Goal: Browse casually

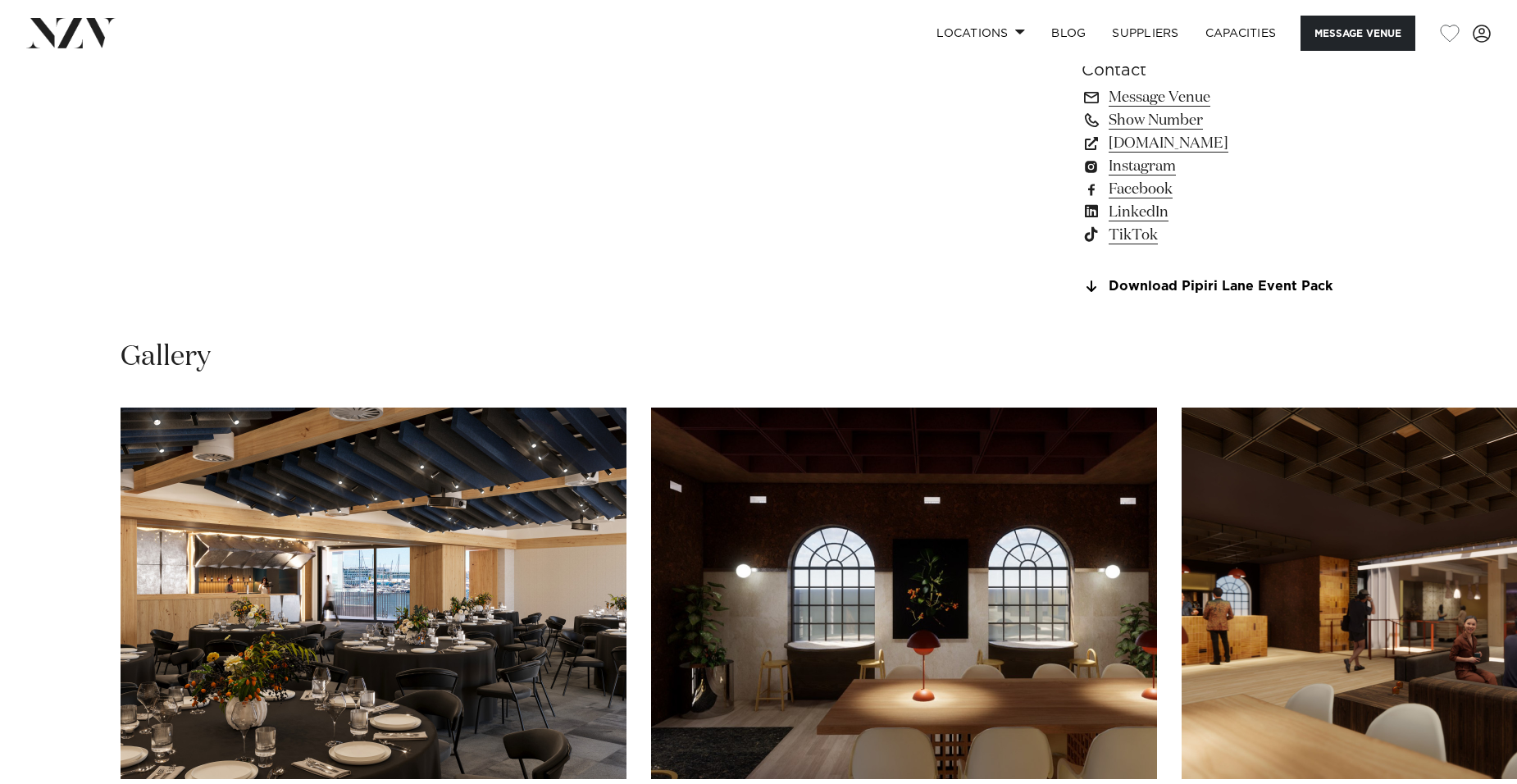
scroll to position [1558, 0]
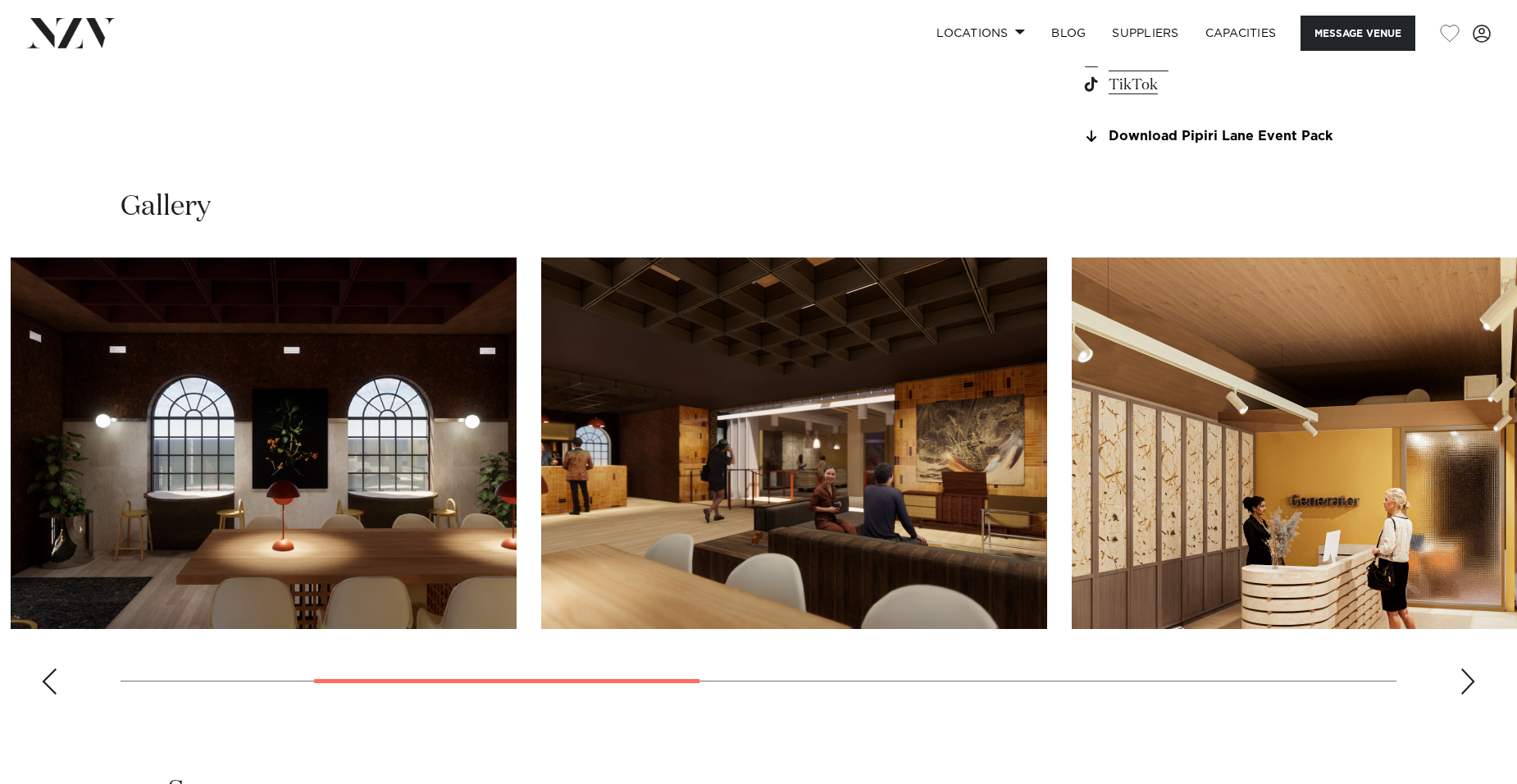
click at [668, 538] on img "3 / 8" at bounding box center [794, 443] width 506 height 371
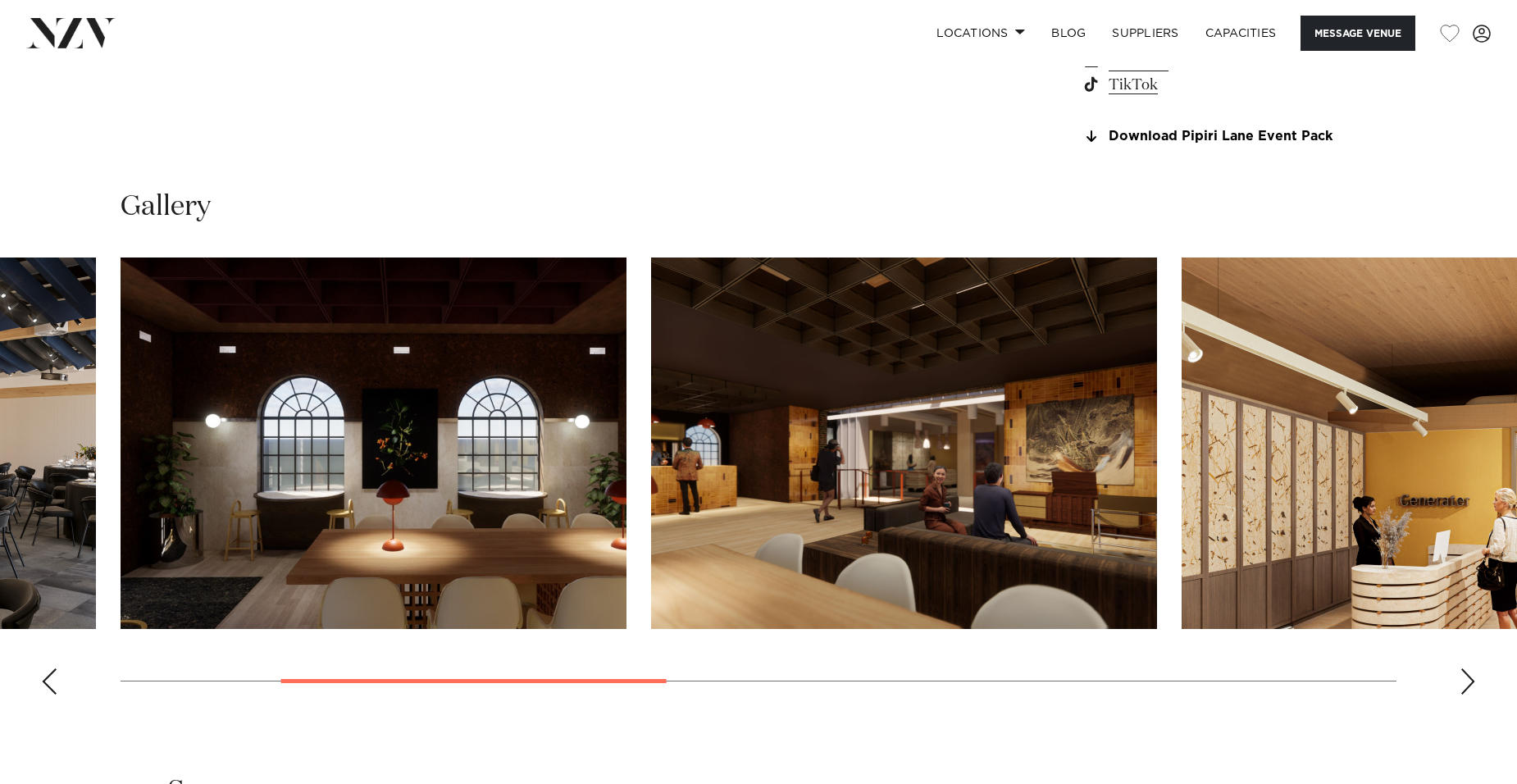
click at [651, 538] on img "3 / 8" at bounding box center [904, 443] width 506 height 371
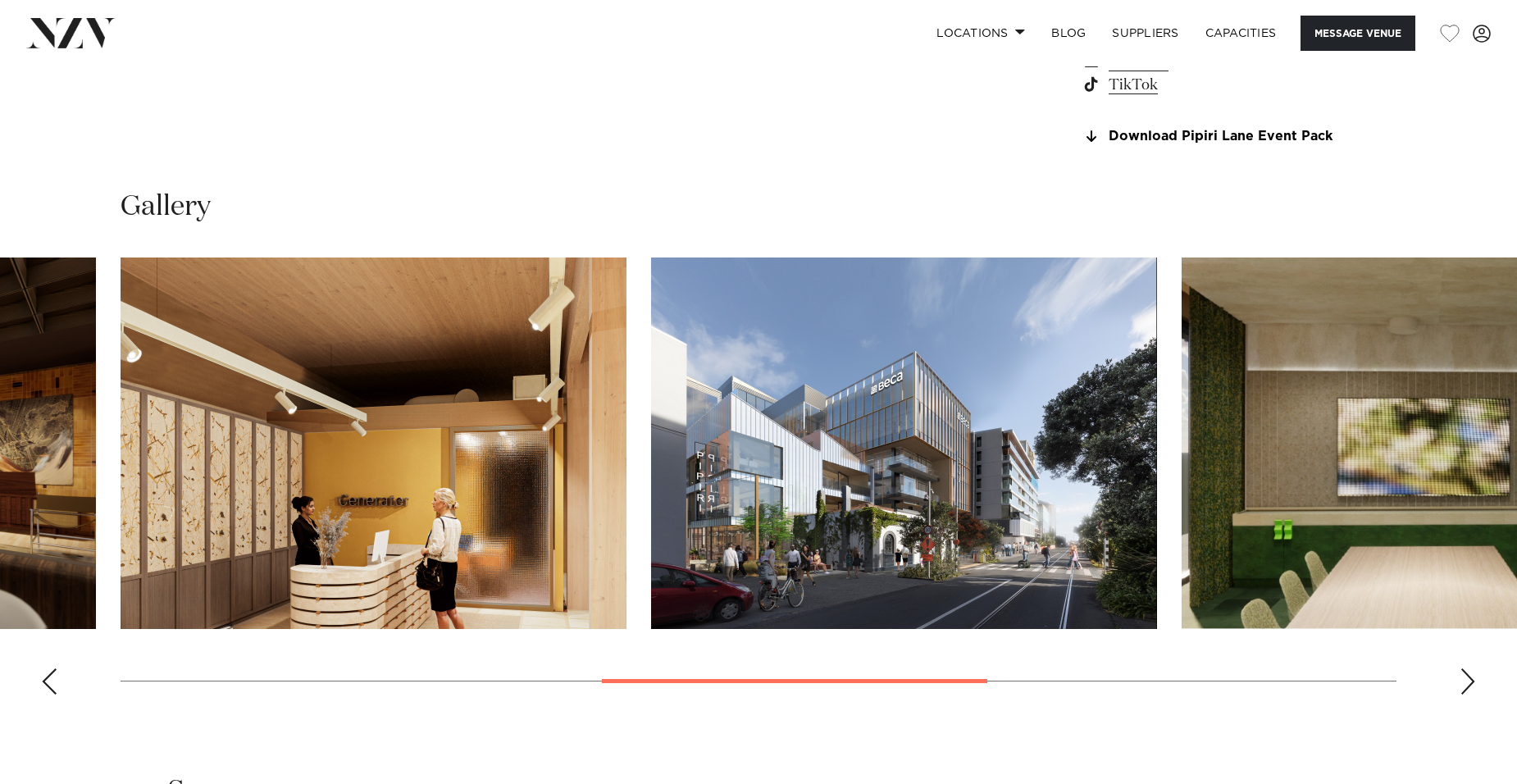
click at [651, 537] on img "5 / 8" at bounding box center [904, 443] width 506 height 371
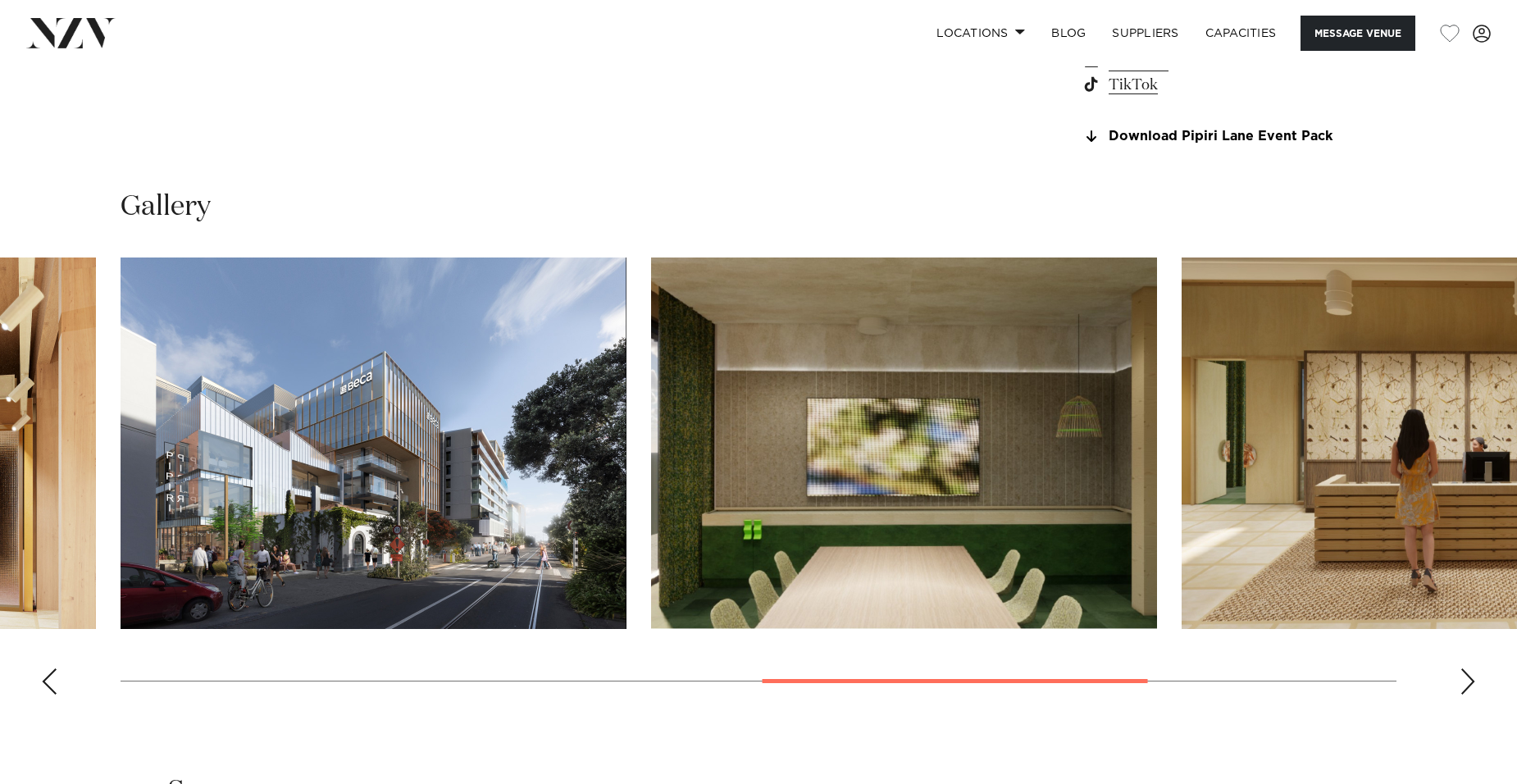
click at [651, 530] on img "6 / 8" at bounding box center [904, 443] width 506 height 371
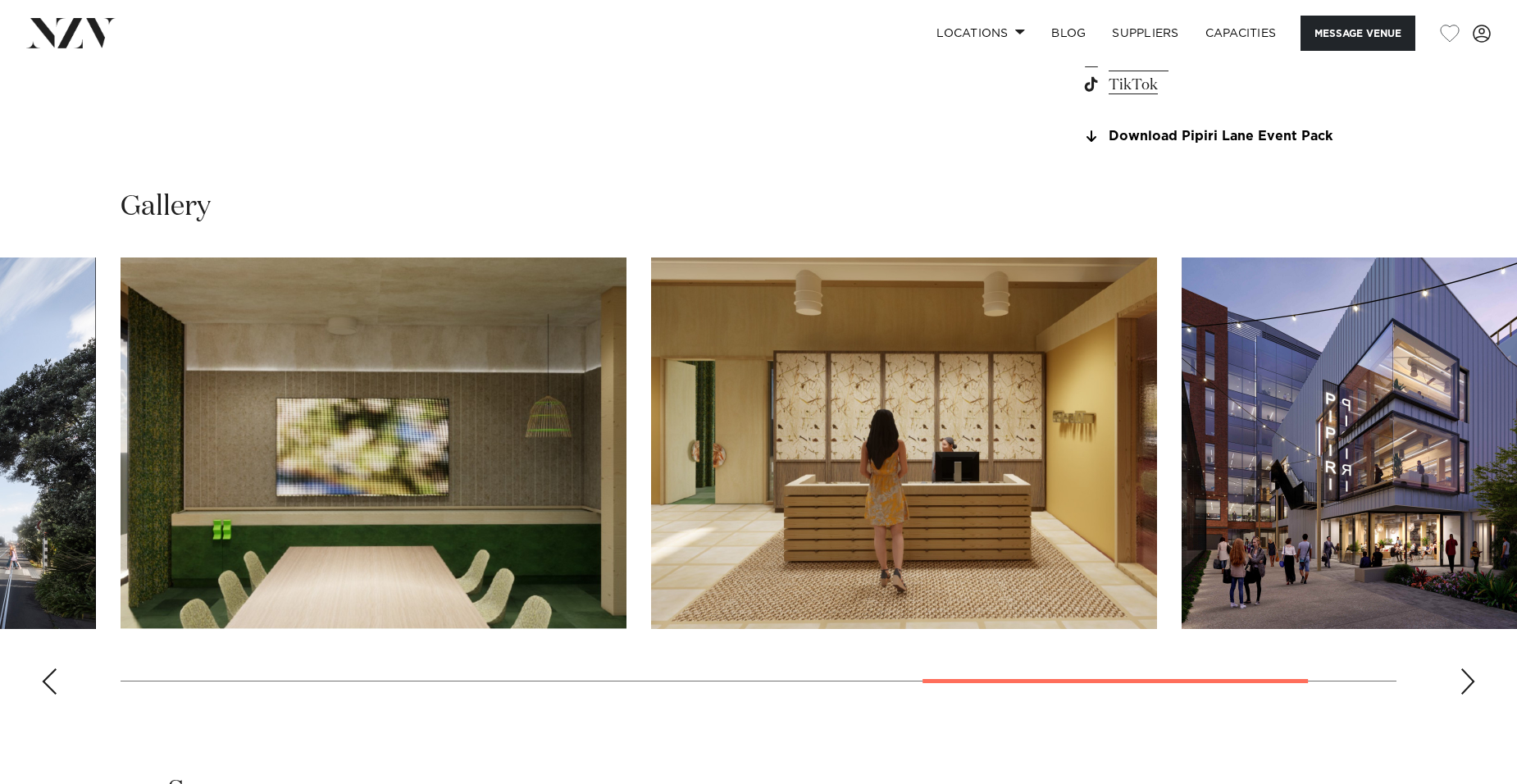
click at [651, 513] on img "7 / 8" at bounding box center [904, 443] width 506 height 371
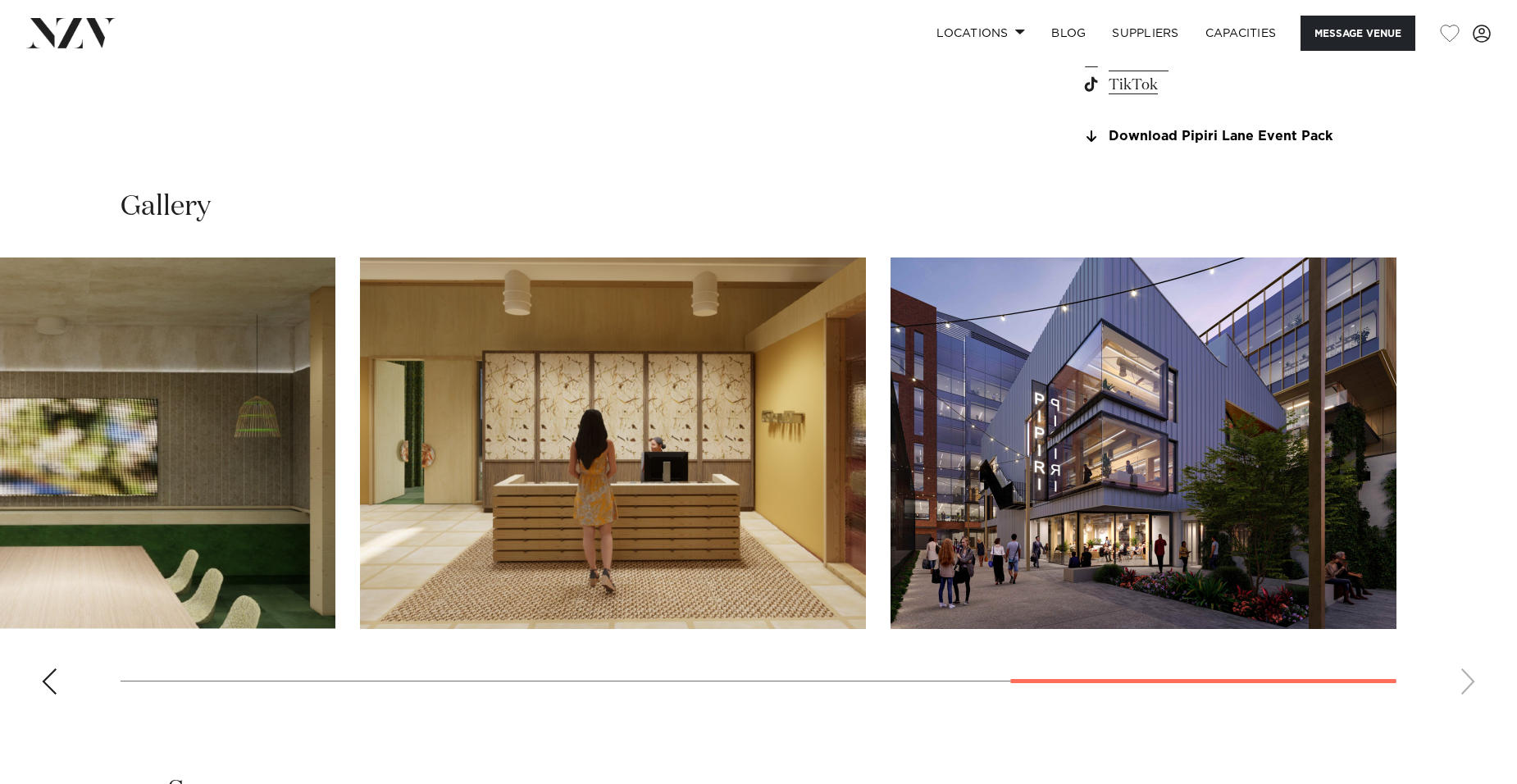
click at [866, 496] on img "7 / 8" at bounding box center [613, 443] width 506 height 371
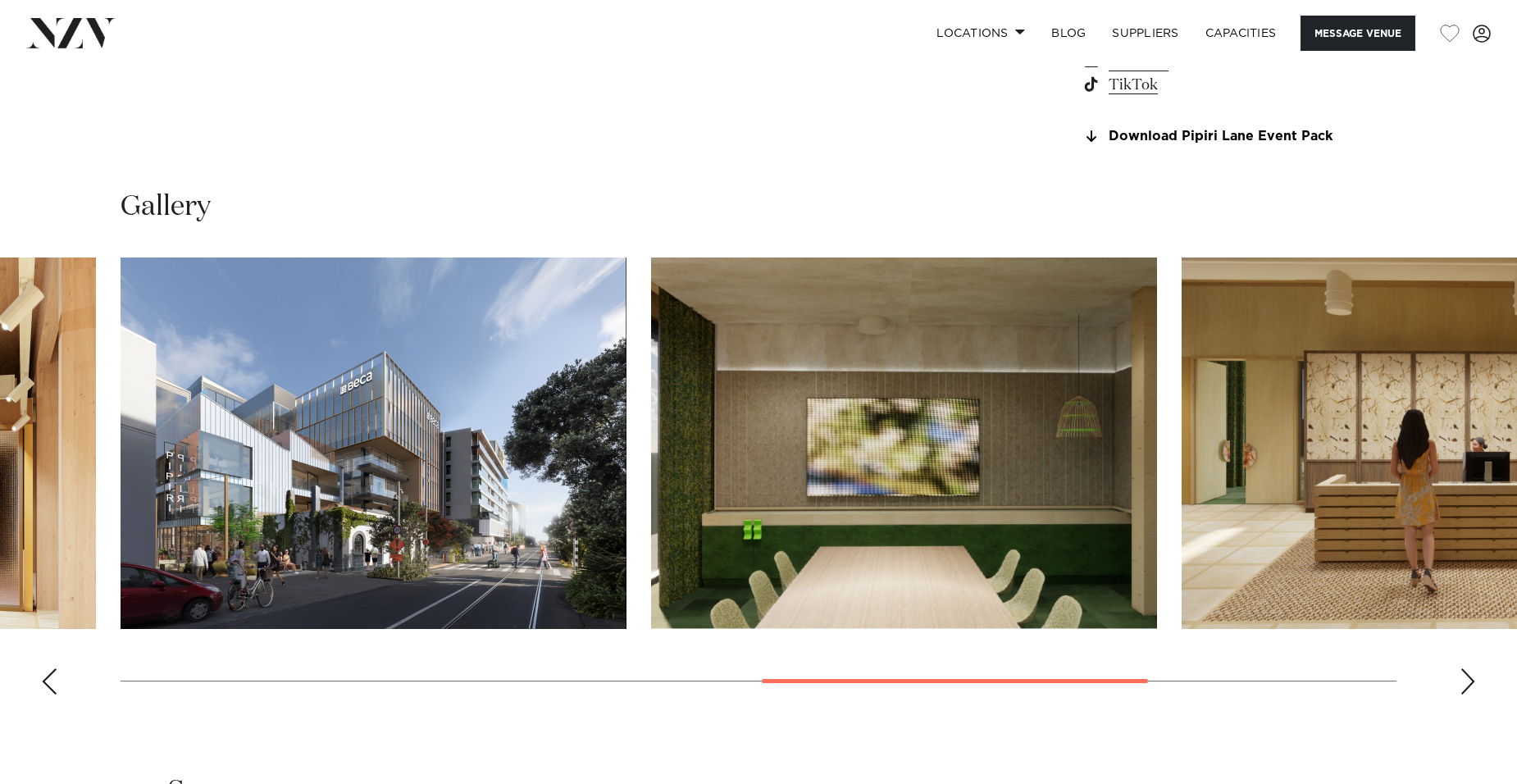
click at [627, 478] on img "5 / 8" at bounding box center [374, 443] width 506 height 371
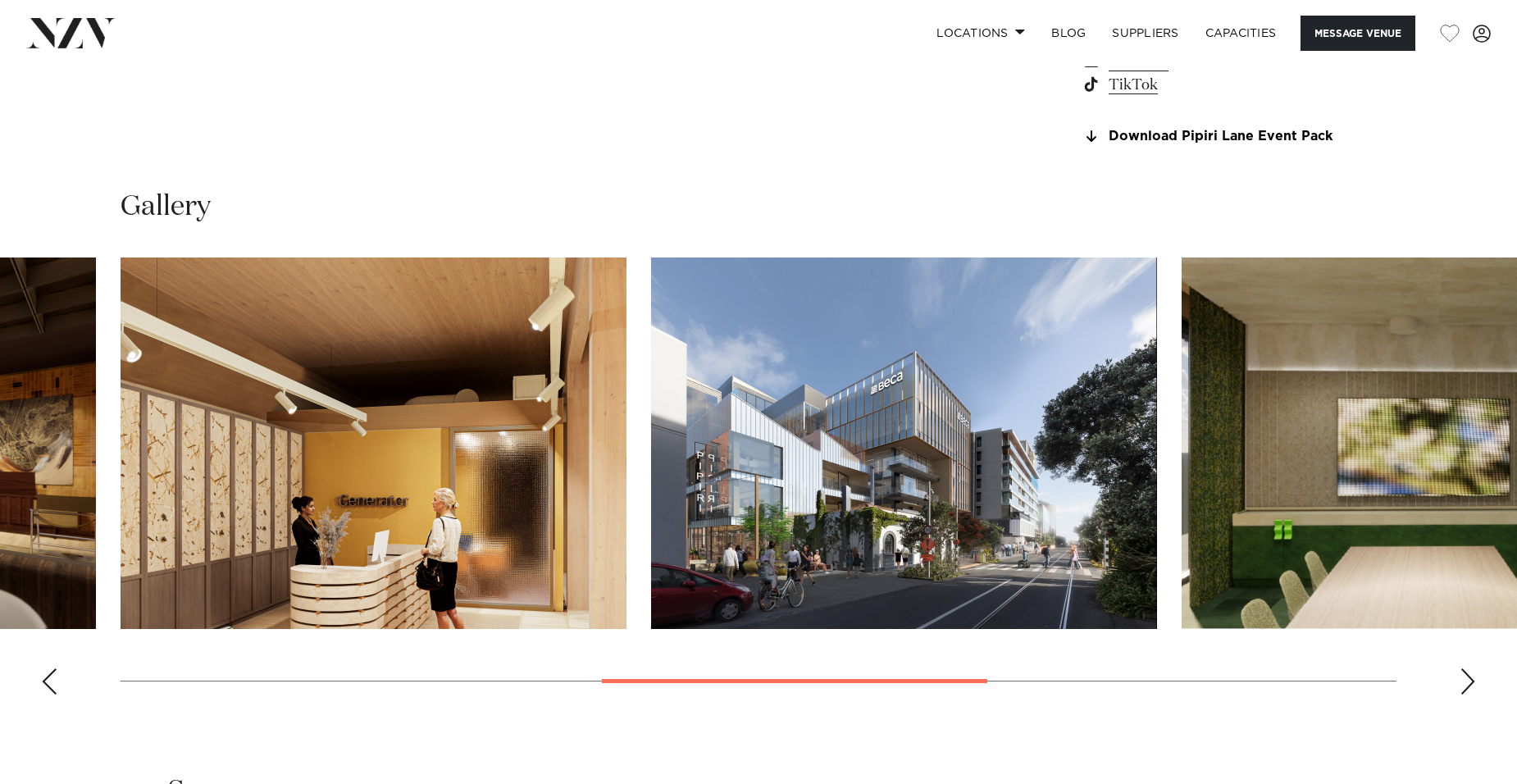
click at [627, 460] on img "4 / 8" at bounding box center [374, 443] width 506 height 371
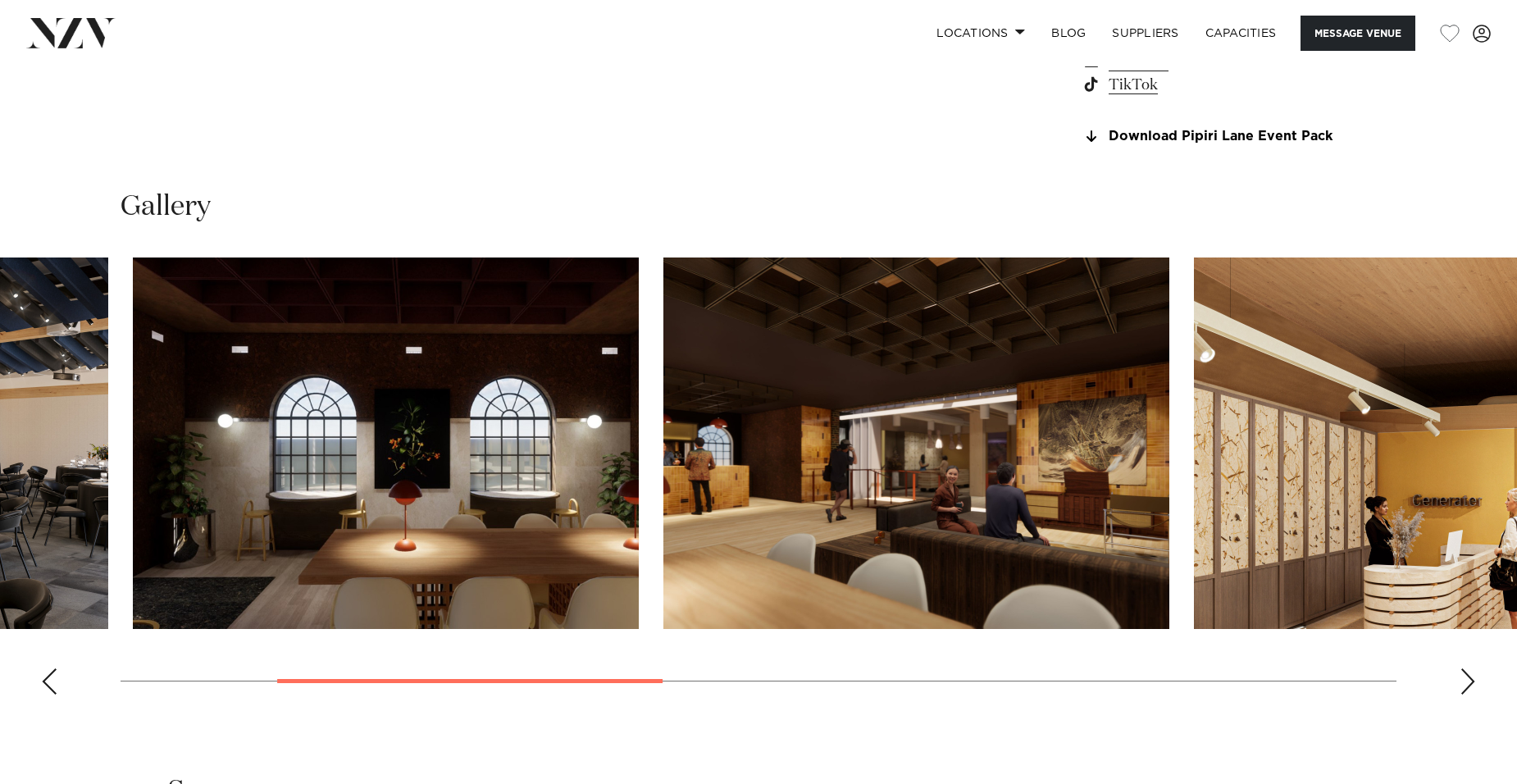
click at [872, 485] on img "3 / 8" at bounding box center [916, 443] width 506 height 371
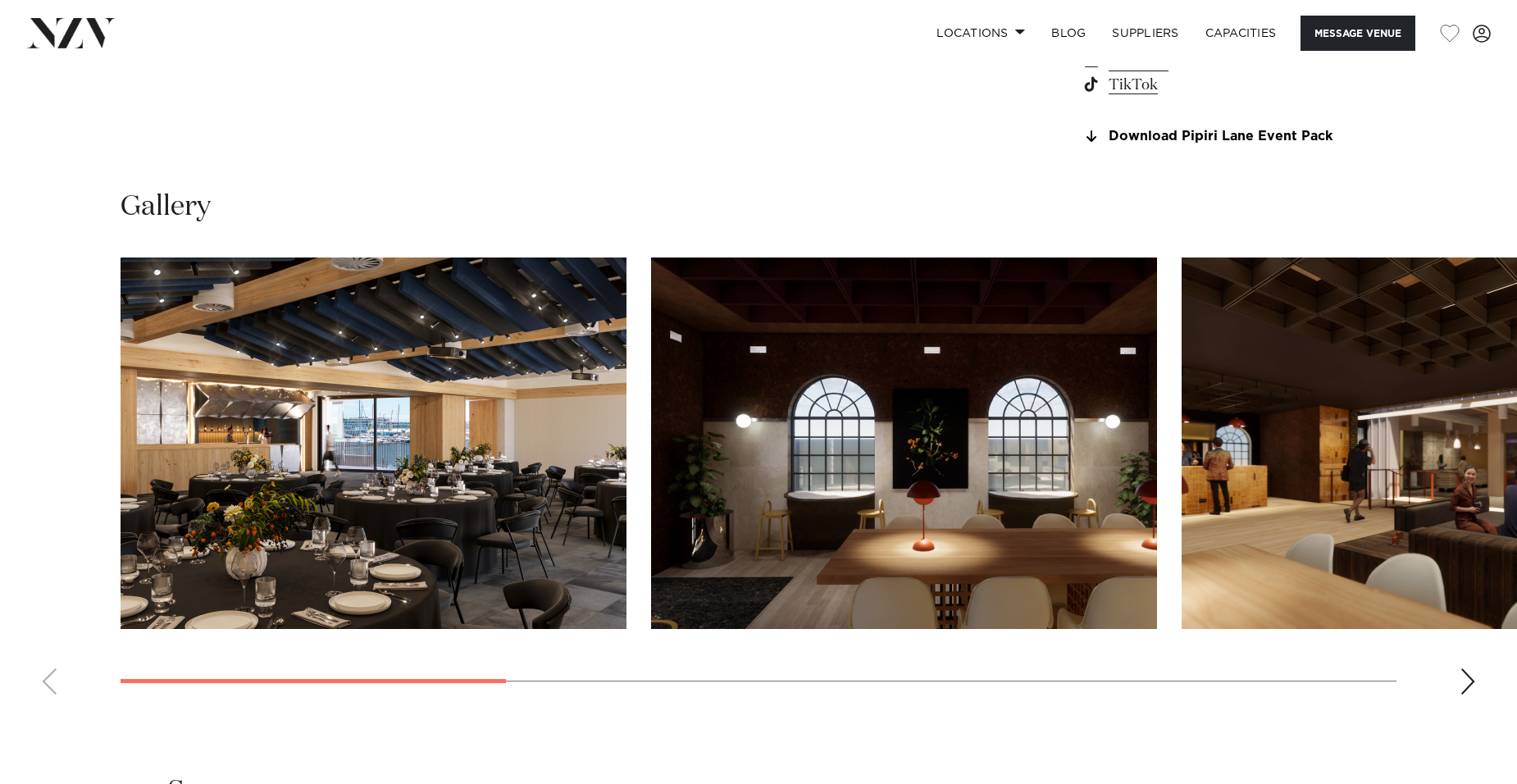
drag, startPoint x: 420, startPoint y: 439, endPoint x: 848, endPoint y: 731, distance: 518.1
click at [848, 731] on div "Auckland Generator Pipiri Lane Message Venue Auckland Generator [GEOGRAPHIC_DAT…" at bounding box center [758, 220] width 1517 height 3424
